Goal: Check status: Check status

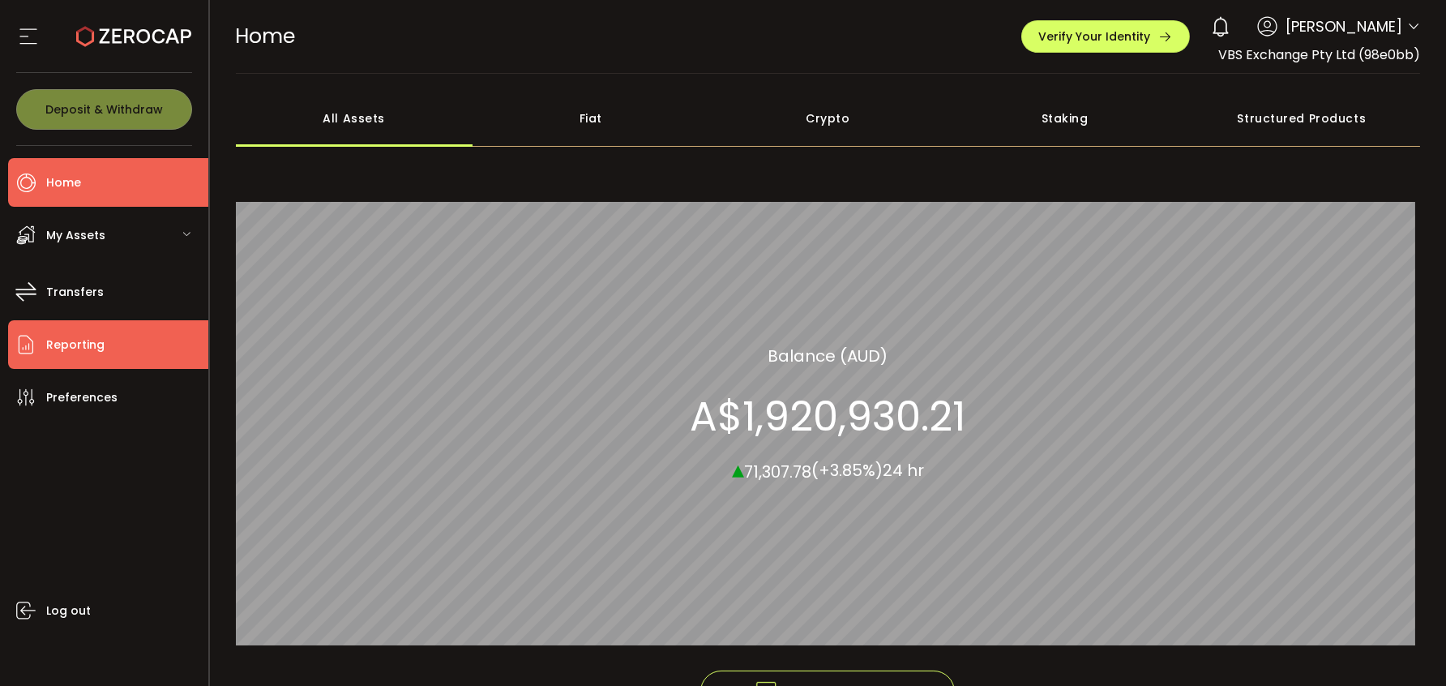
click at [109, 339] on li "Reporting" at bounding box center [108, 344] width 200 height 49
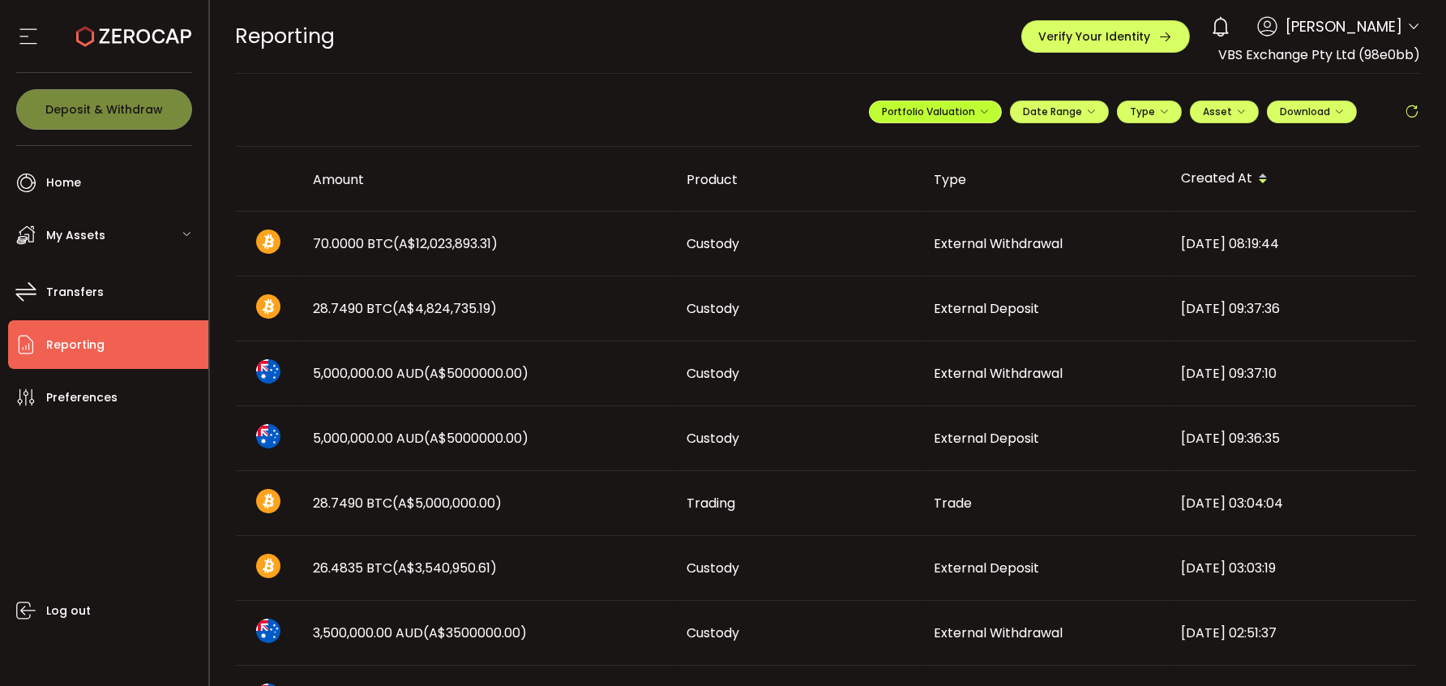
click at [979, 110] on icon "button" at bounding box center [984, 112] width 10 height 10
click at [911, 148] on icon at bounding box center [916, 149] width 11 height 11
click at [986, 154] on span "Portfolio Valuation" at bounding box center [987, 150] width 90 height 15
click at [913, 149] on icon at bounding box center [916, 149] width 11 height 11
click at [865, 151] on input "**********" at bounding box center [870, 150] width 65 height 20
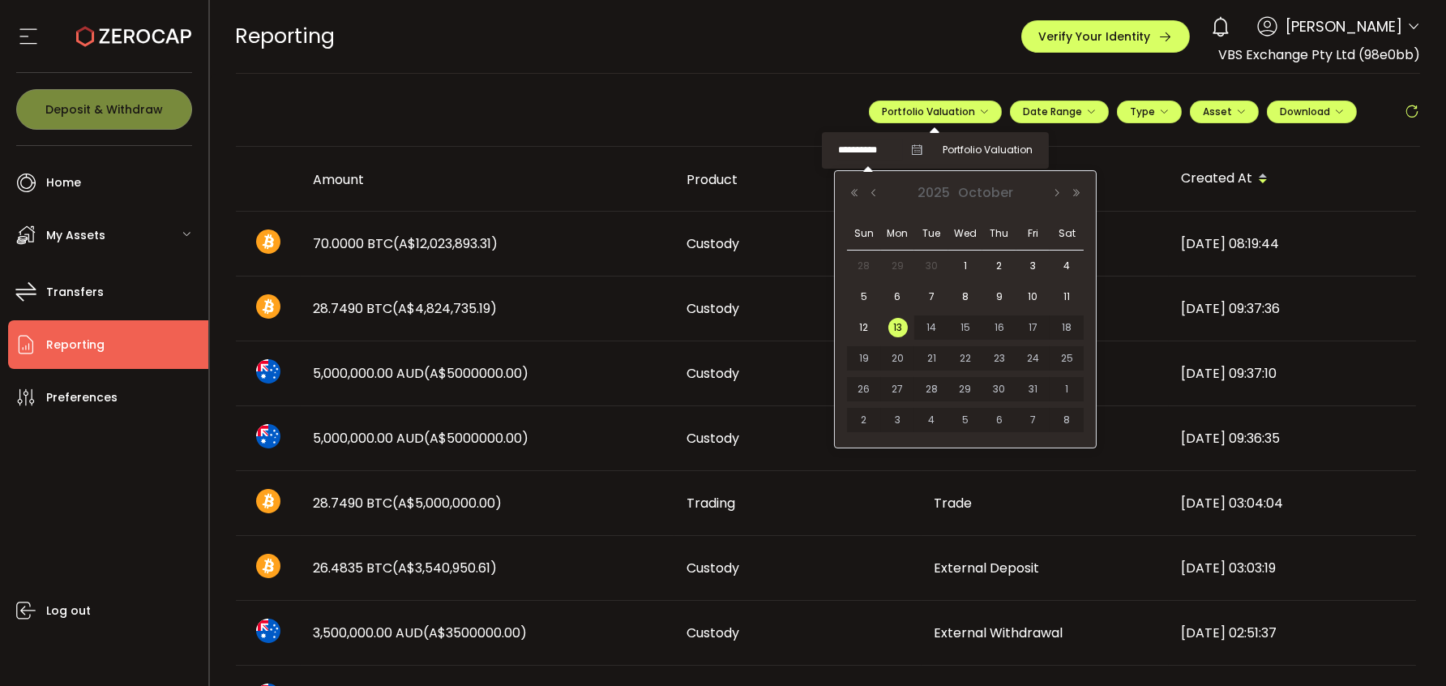
click at [865, 151] on input "**********" at bounding box center [870, 150] width 65 height 20
click at [868, 190] on button "Previous Month" at bounding box center [873, 192] width 19 height 11
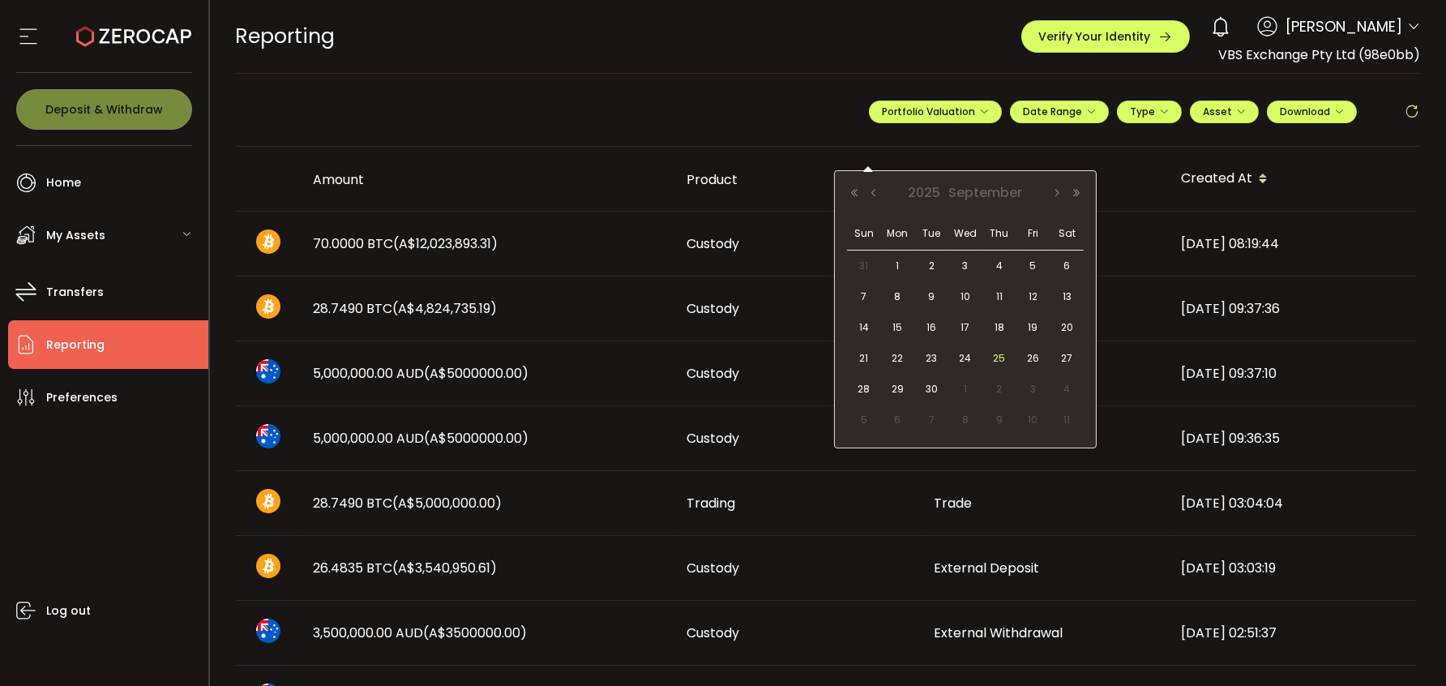
click at [993, 353] on span "25" at bounding box center [998, 357] width 19 height 19
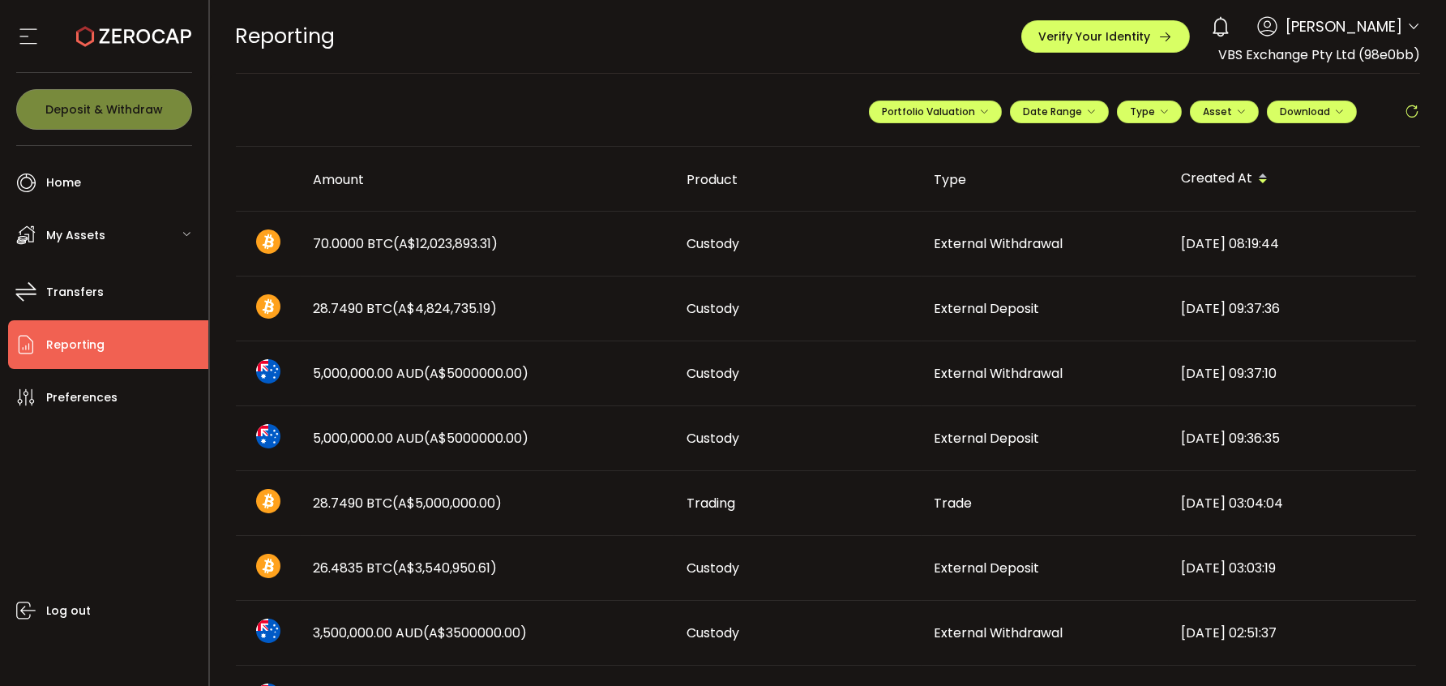
click at [1408, 23] on icon at bounding box center [1413, 26] width 13 height 13
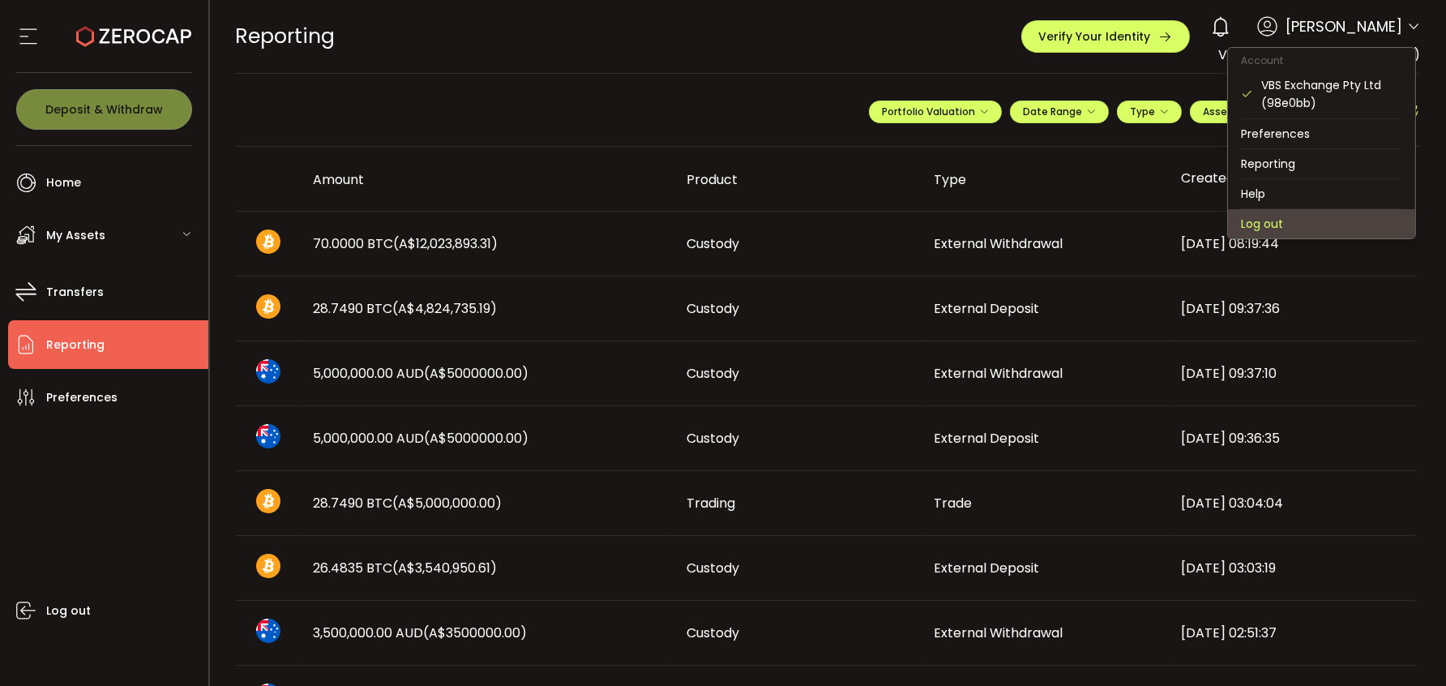
drag, startPoint x: 1286, startPoint y: 224, endPoint x: 686, endPoint y: 117, distance: 609.2
click at [1284, 224] on li "Log out" at bounding box center [1321, 223] width 187 height 29
